Goal: Task Accomplishment & Management: Manage account settings

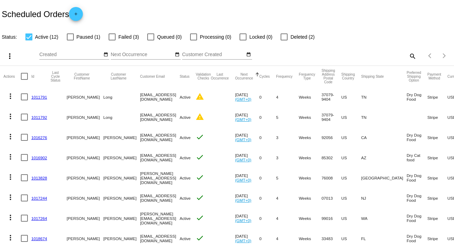
click at [114, 37] on div at bounding box center [112, 36] width 7 height 7
click at [112, 40] on input "Failed (3)" at bounding box center [112, 40] width 0 height 0
checkbox input "true"
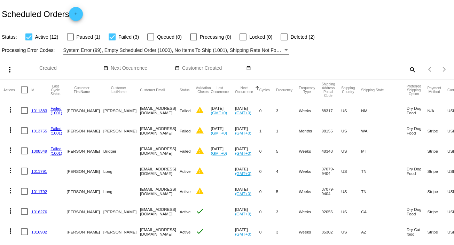
click at [39, 109] on link "1011383" at bounding box center [39, 110] width 16 height 5
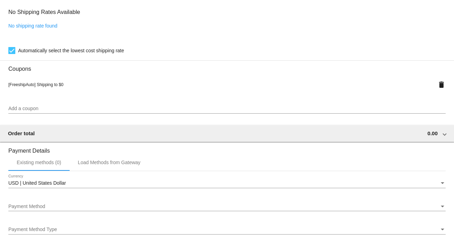
scroll to position [650, 0]
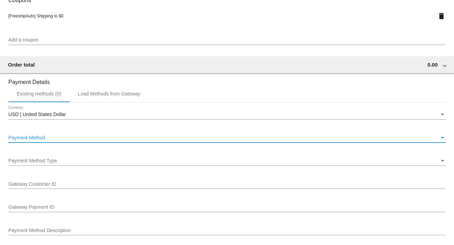
click at [48, 139] on div "Payment Method" at bounding box center [223, 138] width 431 height 6
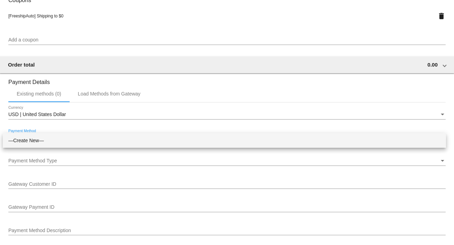
click at [48, 138] on span "—Create New—" at bounding box center [224, 140] width 433 height 15
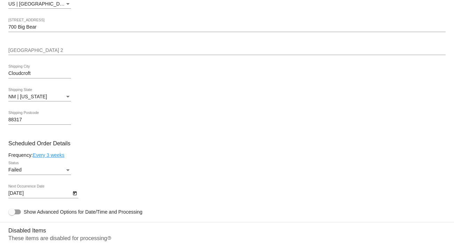
scroll to position [0, 0]
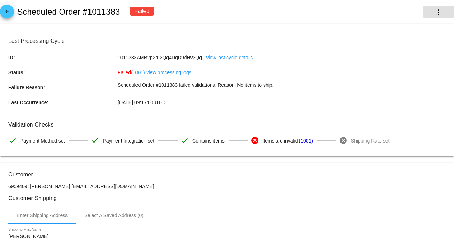
click at [435, 13] on mat-icon "more_vert" at bounding box center [439, 12] width 8 height 8
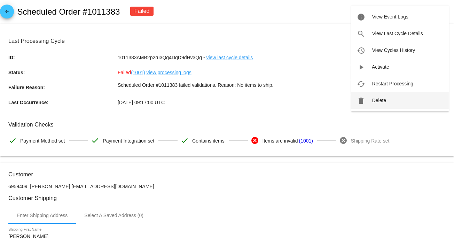
click at [381, 102] on span "Delete" at bounding box center [380, 101] width 14 height 6
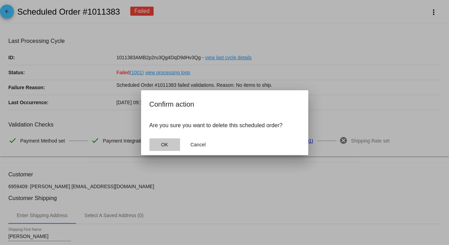
click at [167, 147] on span "OK" at bounding box center [164, 145] width 7 height 6
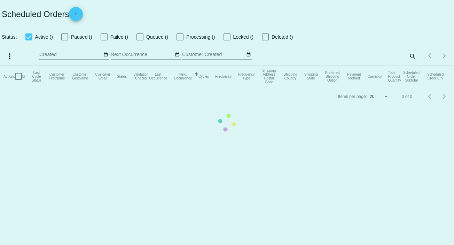
checkbox input "true"
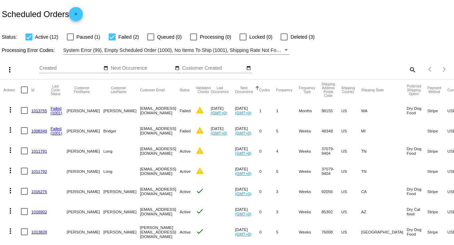
click at [41, 109] on link "1013755" at bounding box center [39, 110] width 16 height 5
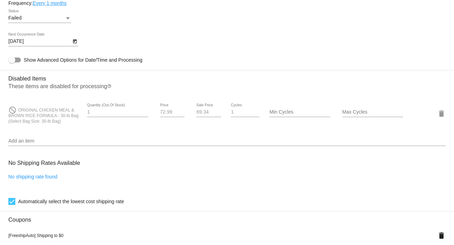
scroll to position [418, 0]
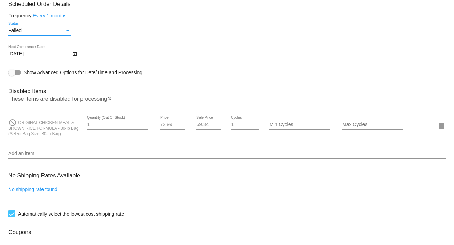
click at [56, 33] on div "Failed" at bounding box center [36, 31] width 56 height 6
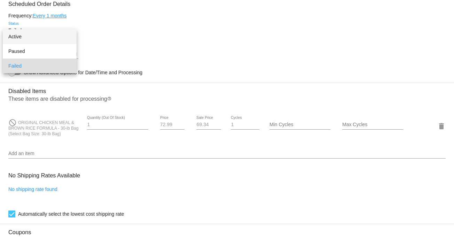
click at [48, 39] on span "Active" at bounding box center [39, 36] width 63 height 15
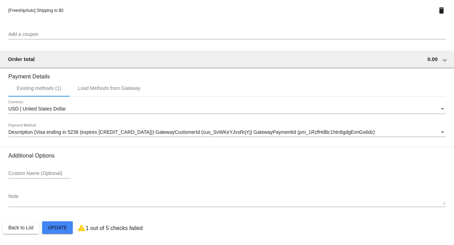
scroll to position [659, 0]
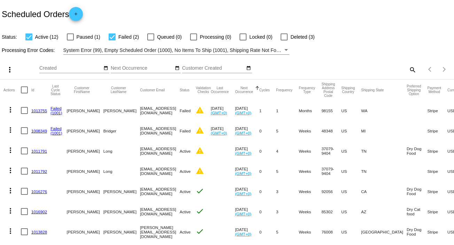
click at [37, 109] on link "1013755" at bounding box center [39, 110] width 16 height 5
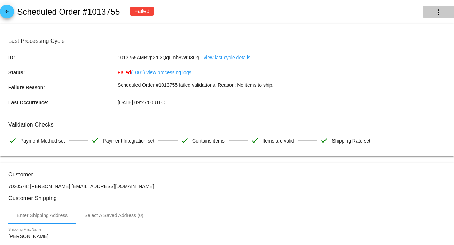
click at [439, 13] on button "more_vert" at bounding box center [439, 12] width 31 height 13
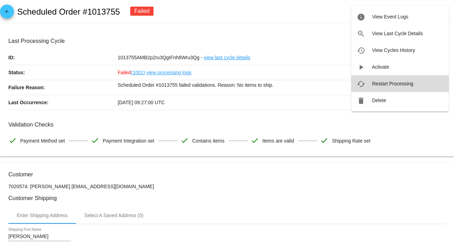
click at [385, 85] on span "Restart Processing" at bounding box center [393, 84] width 41 height 6
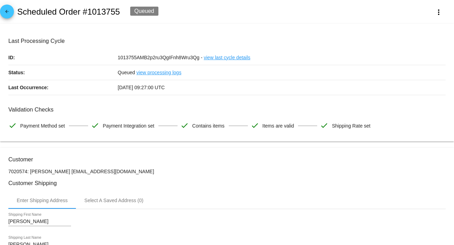
click at [11, 12] on link "arrow_back" at bounding box center [7, 12] width 14 height 14
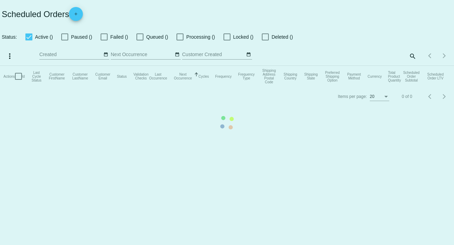
checkbox input "true"
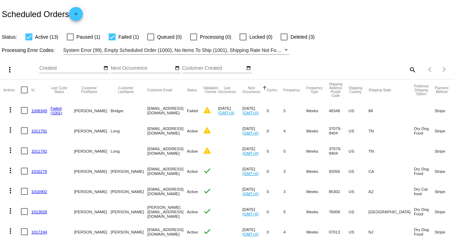
click at [33, 110] on link "1008349" at bounding box center [39, 110] width 16 height 5
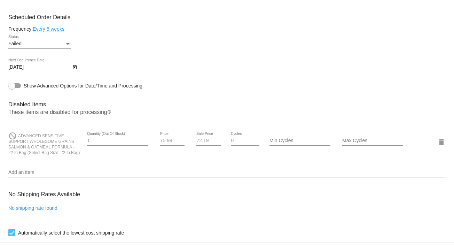
scroll to position [418, 0]
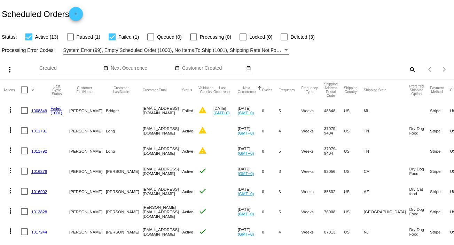
click at [35, 109] on link "1008349" at bounding box center [39, 110] width 16 height 5
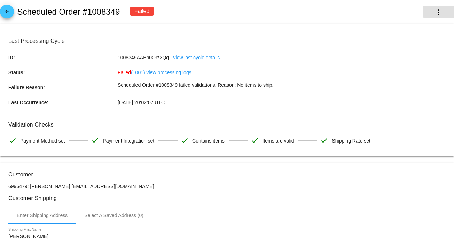
click at [435, 11] on mat-icon "more_vert" at bounding box center [439, 12] width 8 height 8
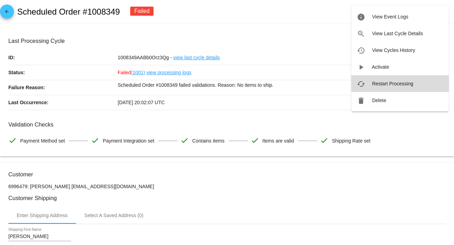
click at [398, 82] on span "Restart Processing" at bounding box center [393, 84] width 41 height 6
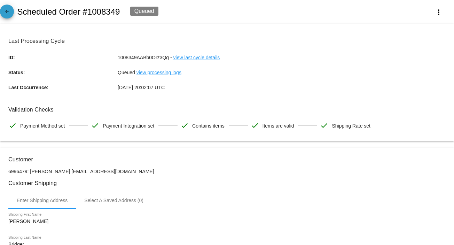
click at [10, 9] on mat-icon "arrow_back" at bounding box center [7, 13] width 8 height 8
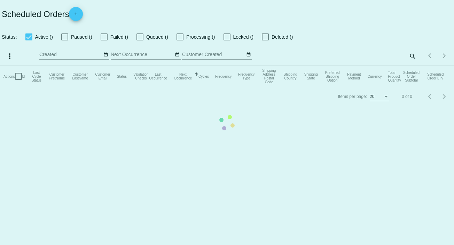
checkbox input "true"
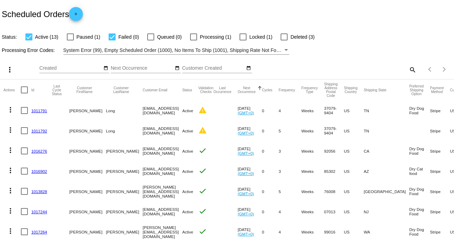
click at [40, 111] on link "1011791" at bounding box center [39, 110] width 16 height 5
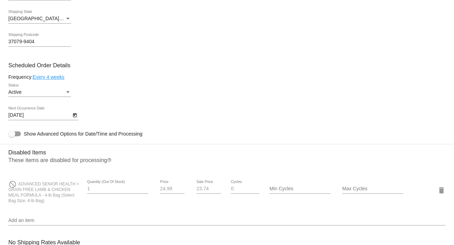
scroll to position [325, 0]
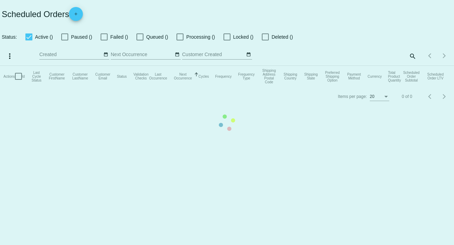
checkbox input "true"
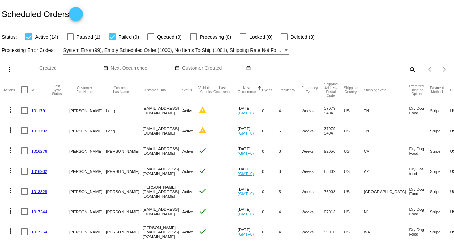
scroll to position [46, 0]
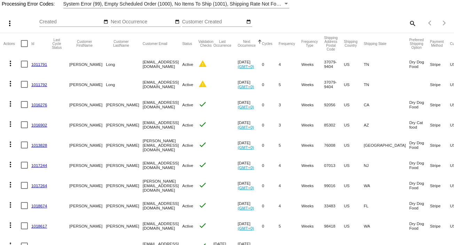
click at [42, 85] on link "1011792" at bounding box center [39, 84] width 16 height 5
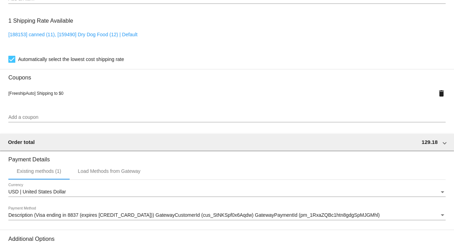
scroll to position [511, 0]
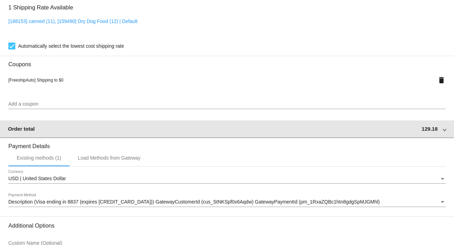
click at [443, 133] on mat-expansion-panel-header "Order total 129.18" at bounding box center [227, 129] width 455 height 17
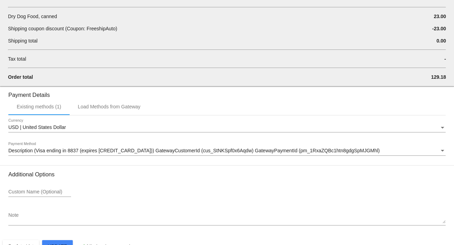
scroll to position [704, 0]
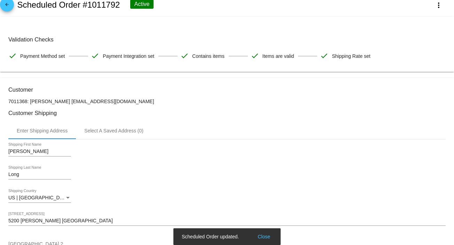
scroll to position [0, 0]
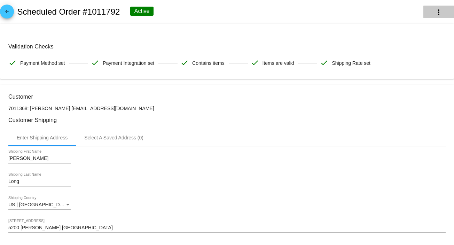
click at [428, 13] on button "more_vert" at bounding box center [439, 12] width 31 height 13
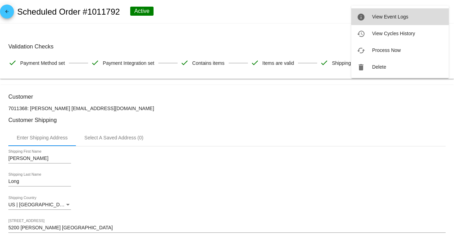
click at [406, 18] on span "View Event Logs" at bounding box center [391, 17] width 36 height 6
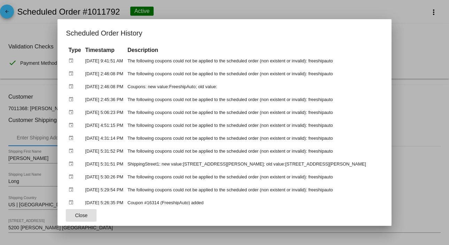
click at [409, 10] on div at bounding box center [224, 122] width 449 height 245
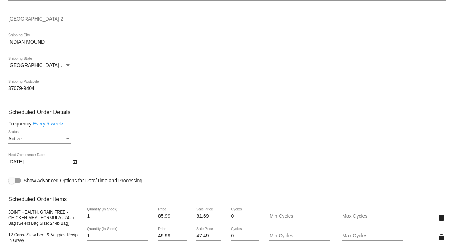
scroll to position [325, 0]
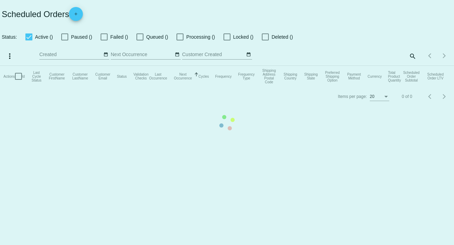
checkbox input "true"
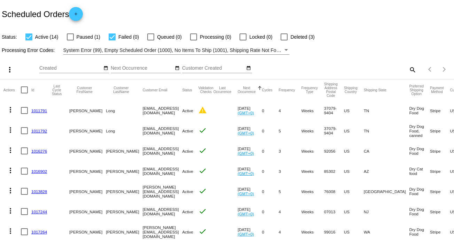
click at [38, 110] on link "1011791" at bounding box center [39, 110] width 16 height 5
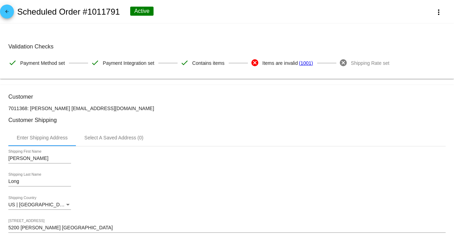
drag, startPoint x: 54, startPoint y: 107, endPoint x: 103, endPoint y: 109, distance: 48.8
click at [103, 109] on p "7011368: [PERSON_NAME] [EMAIL_ADDRESS][DOMAIN_NAME]" at bounding box center [227, 109] width 438 height 6
copy p "[EMAIL_ADDRESS][DOMAIN_NAME]"
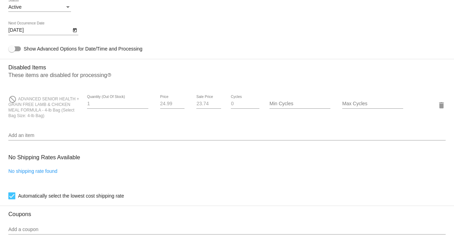
scroll to position [372, 0]
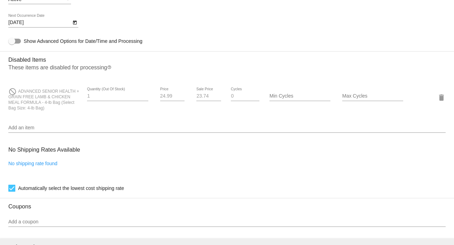
drag, startPoint x: 17, startPoint y: 93, endPoint x: 72, endPoint y: 114, distance: 58.6
click at [72, 114] on div "do_not_disturb ADVANCED SENIOR HEALTH + GRAIN FREE LAMB & CHICKEN MEAL FORMULA …" at bounding box center [227, 97] width 438 height 37
copy span "ADVANCED SENIOR HEALTH + GRAIN FREE LAMB & CHICKEN MEAL FORMULA - 4-lb Bag (Sel…"
